Goal: Answer question/provide support: Answer question/provide support

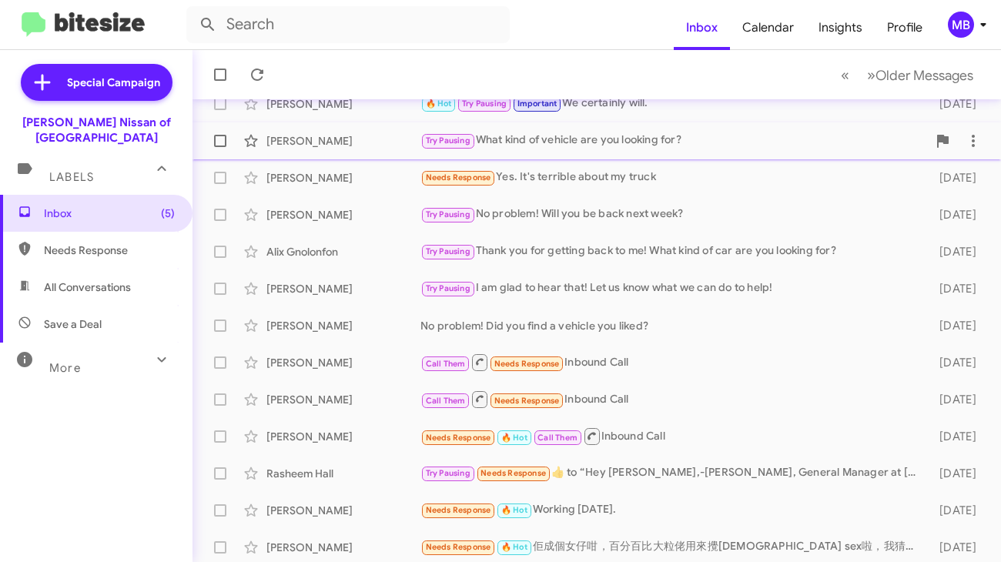
scroll to position [256, 0]
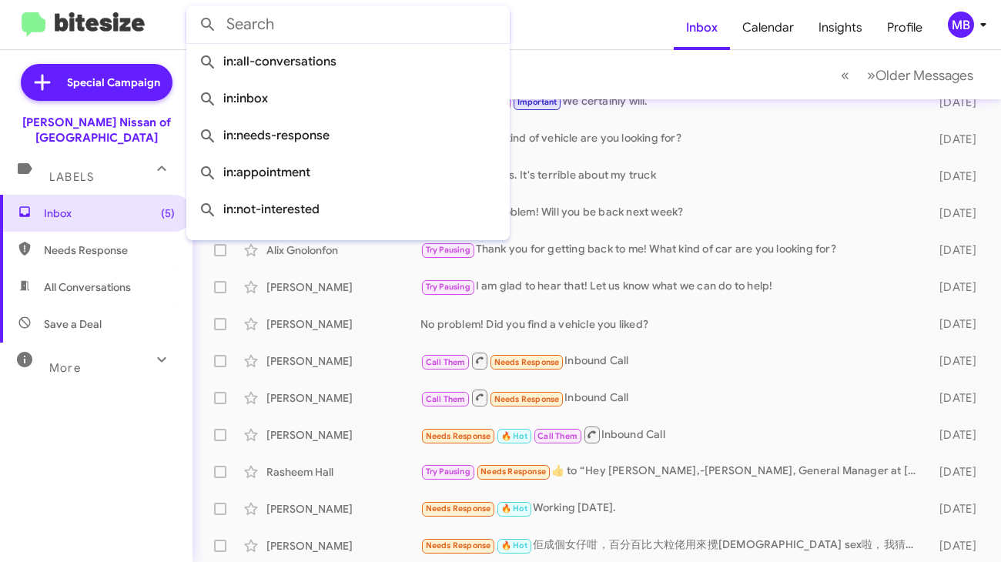
click at [401, 37] on input "text" at bounding box center [348, 24] width 324 height 37
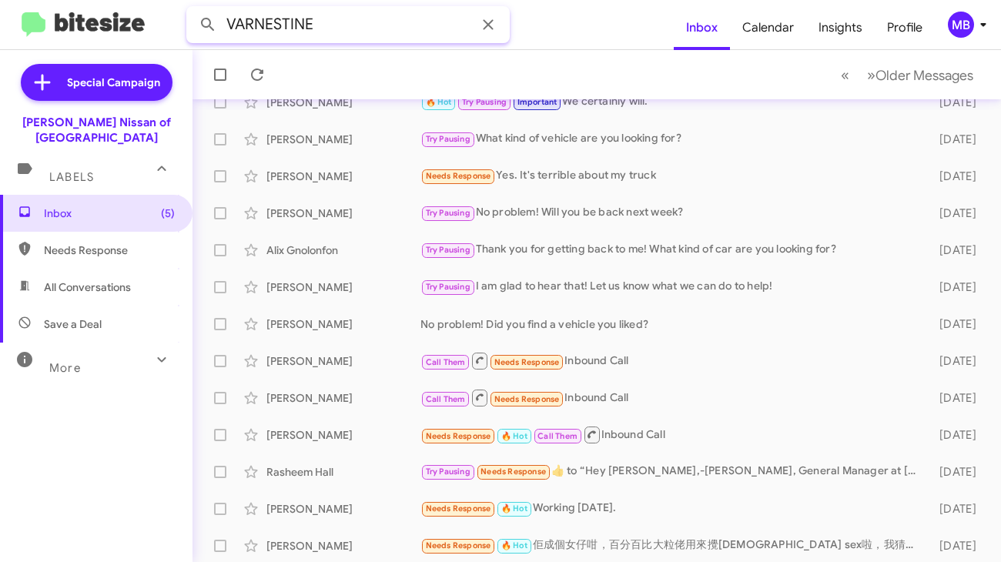
click at [193, 9] on button at bounding box center [208, 24] width 31 height 31
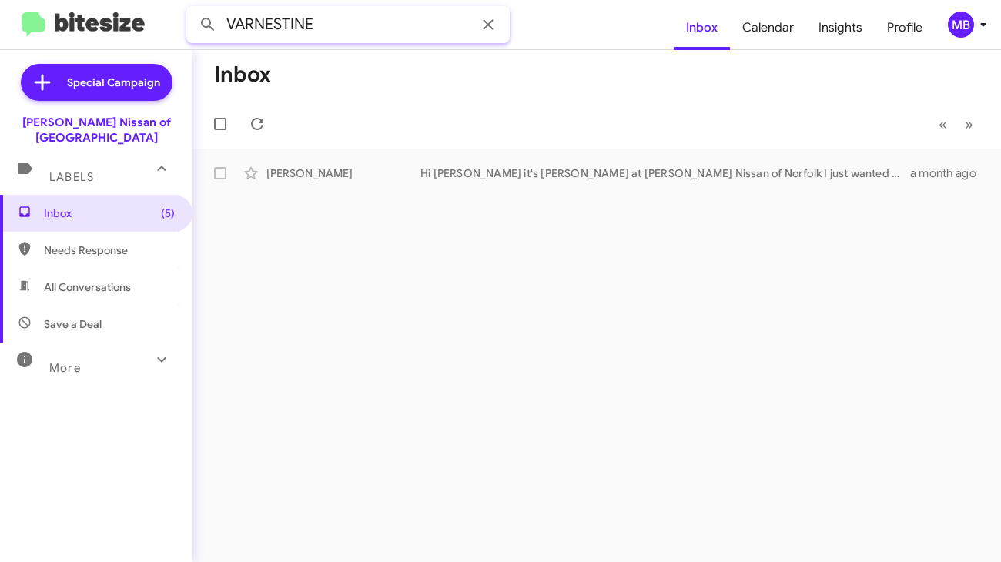
click at [342, 32] on input "VARNESTINE" at bounding box center [348, 24] width 324 height 37
click at [193, 9] on button at bounding box center [208, 24] width 31 height 31
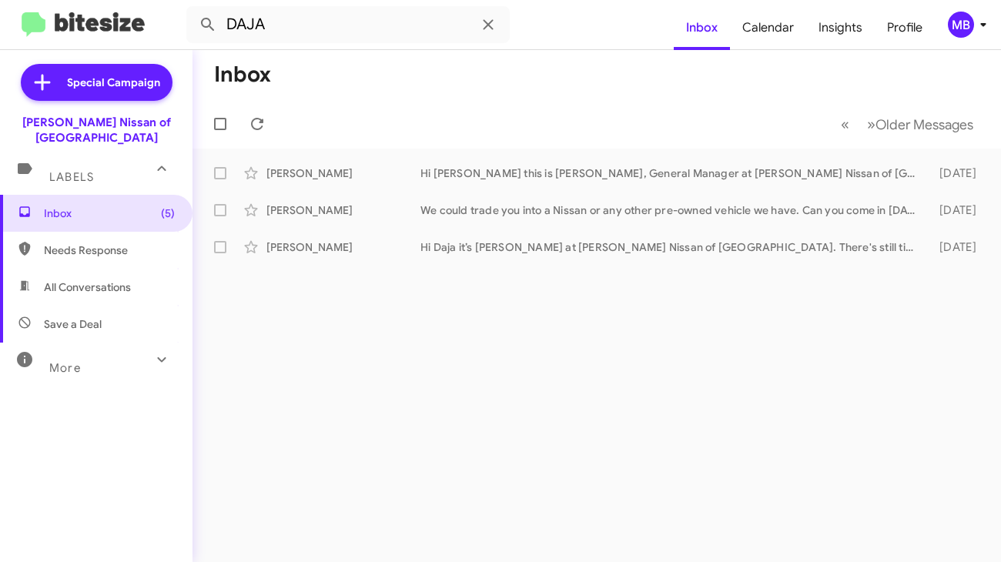
click at [285, 49] on mat-toolbar "DAJA Inbox Calendar Insights Profile MB" at bounding box center [500, 24] width 1001 height 49
click at [282, 33] on input "DAJA" at bounding box center [348, 24] width 324 height 37
type input "[PERSON_NAME]"
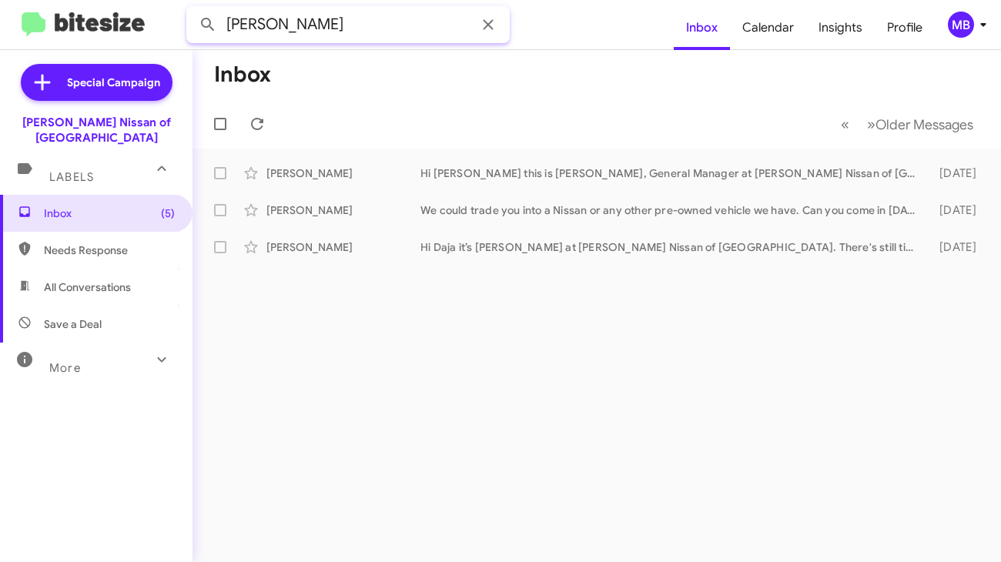
click at [193, 9] on button at bounding box center [208, 24] width 31 height 31
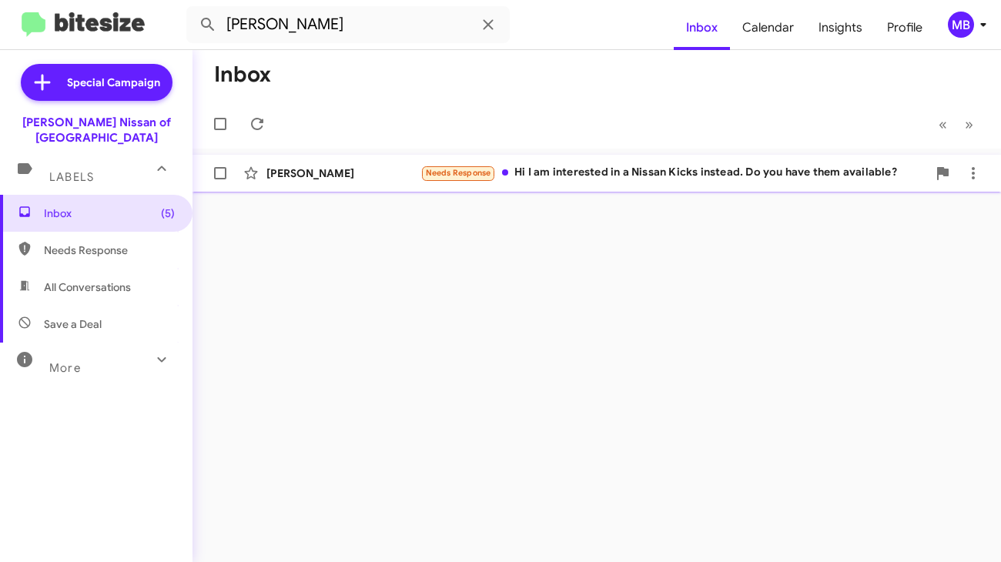
click at [530, 170] on div "Needs Response Hi I am interested in a Nissan Kicks instead. Do you have them a…" at bounding box center [674, 173] width 507 height 18
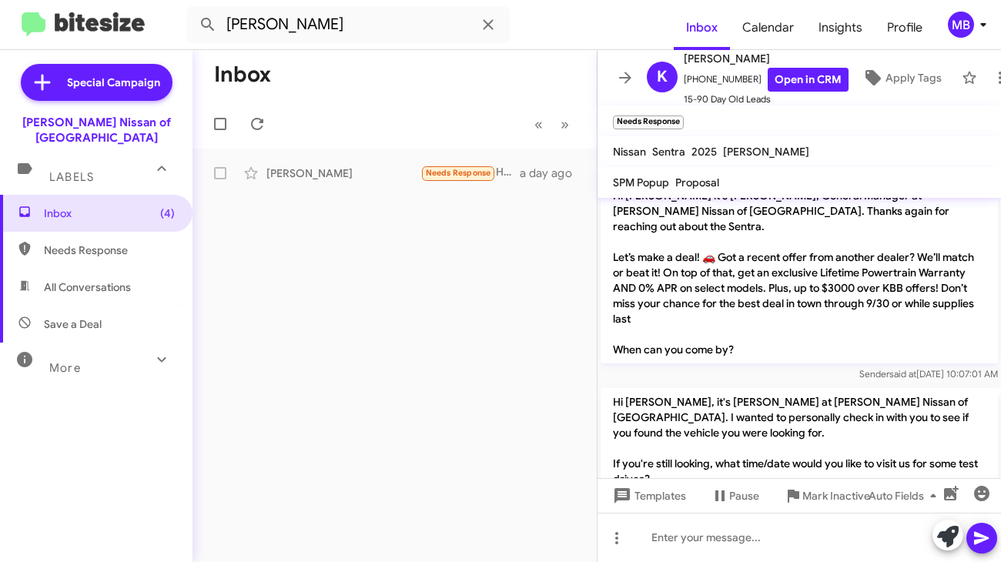
scroll to position [1393, 0]
